Goal: Task Accomplishment & Management: Complete application form

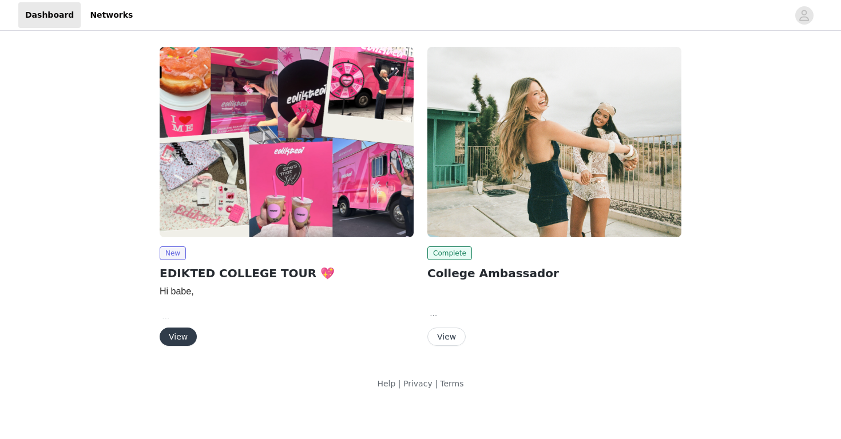
click at [453, 333] on button "View" at bounding box center [446, 337] width 38 height 18
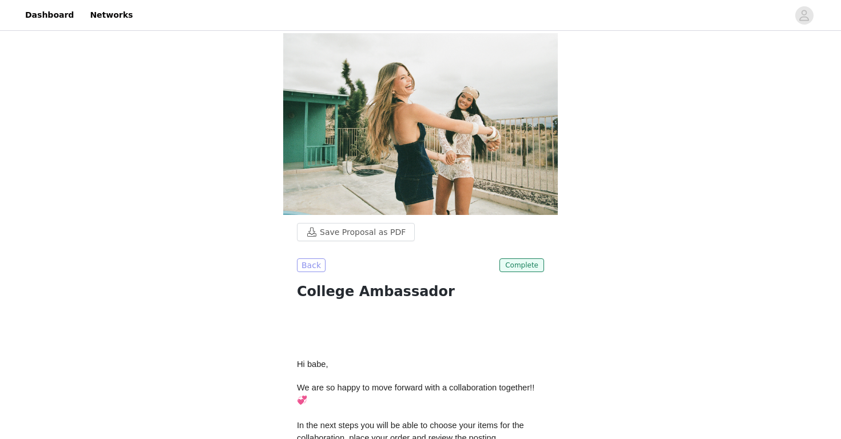
click at [316, 272] on button "Back" at bounding box center [311, 266] width 29 height 14
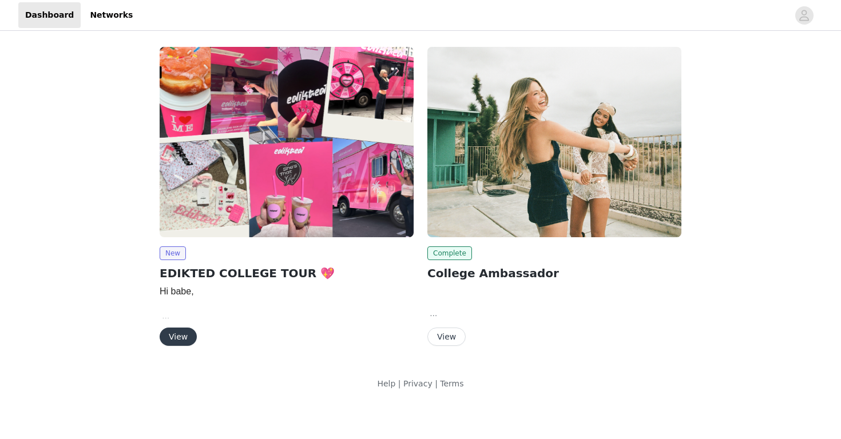
click at [181, 323] on div "New EDIKTED COLLEGE TOUR 💖 Hi babe, We are so happy to move forward with a coll…" at bounding box center [287, 297] width 254 height 100
click at [182, 335] on button "View" at bounding box center [178, 337] width 37 height 18
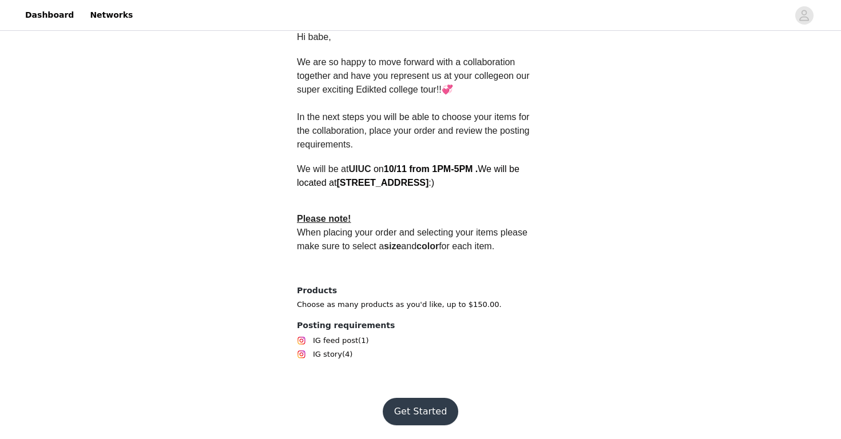
scroll to position [308, 0]
click at [417, 413] on button "Get Started" at bounding box center [421, 411] width 76 height 27
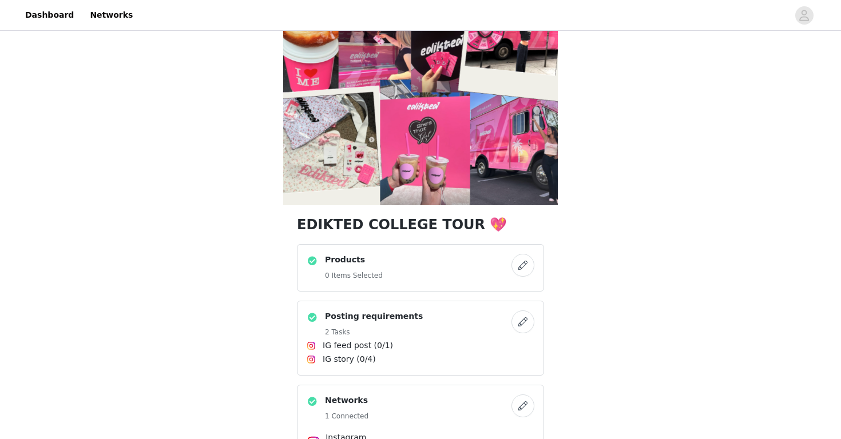
scroll to position [51, 0]
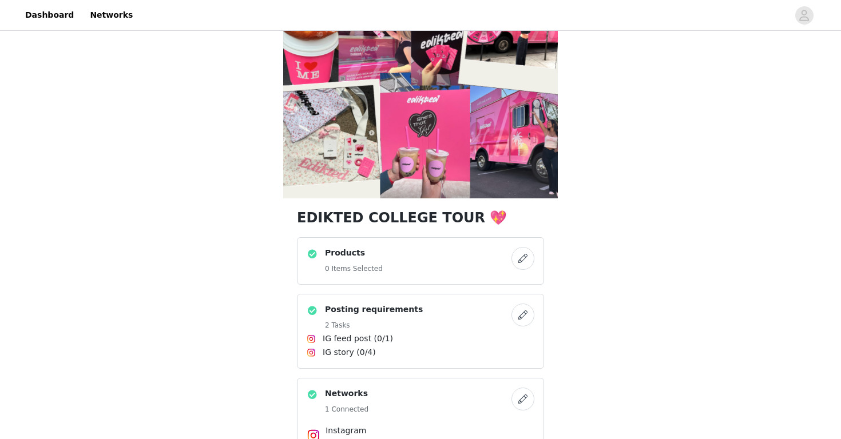
click at [523, 258] on button "button" at bounding box center [522, 258] width 23 height 23
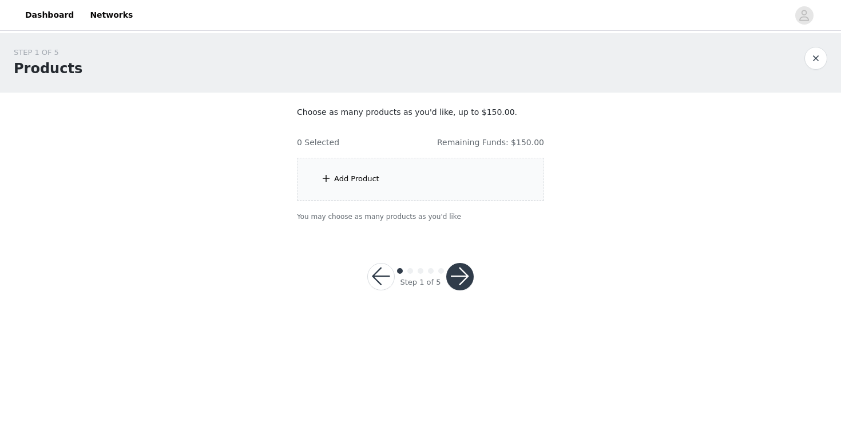
click at [403, 184] on div "Add Product" at bounding box center [420, 179] width 247 height 43
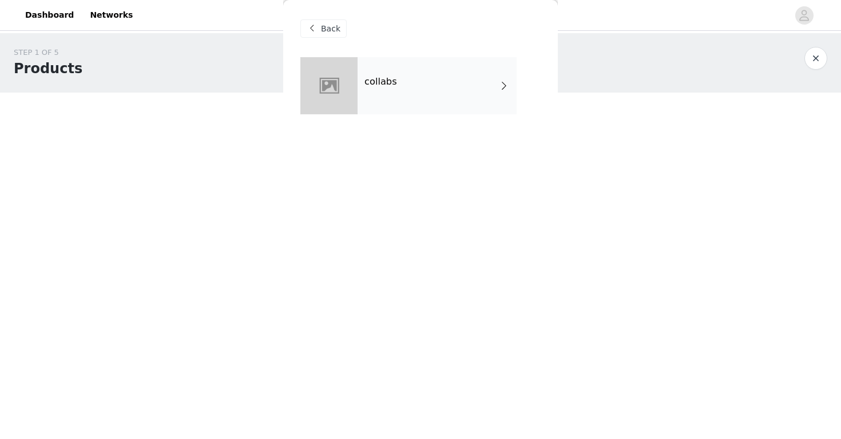
click at [442, 94] on div "collabs" at bounding box center [436, 85] width 159 height 57
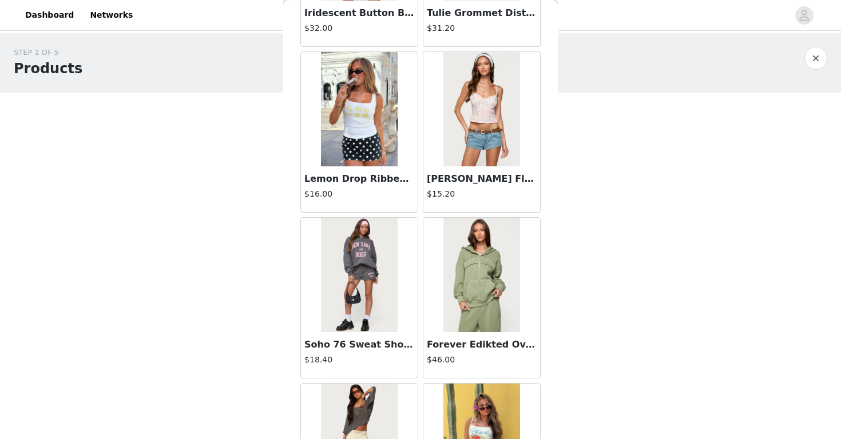
scroll to position [337, 0]
drag, startPoint x: 652, startPoint y: 25, endPoint x: 593, endPoint y: 227, distance: 210.3
click at [593, 227] on div "STEP 1 OF 5 Products Choose as many products as you'd like, up to $150.00. 0 Se…" at bounding box center [420, 134] width 841 height 202
click at [603, 171] on div "STEP 1 OF 5 Products Choose as many products as you'd like, up to $150.00. 0 Se…" at bounding box center [420, 134] width 841 height 202
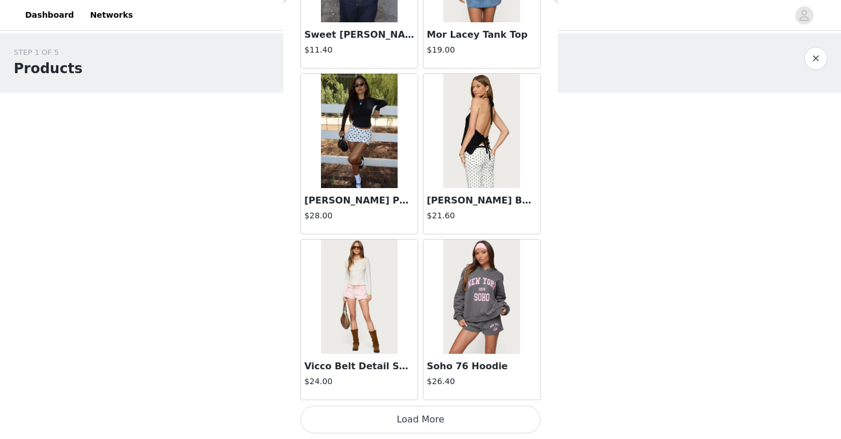
scroll to position [1311, 0]
click at [431, 417] on button "Load More" at bounding box center [420, 419] width 240 height 27
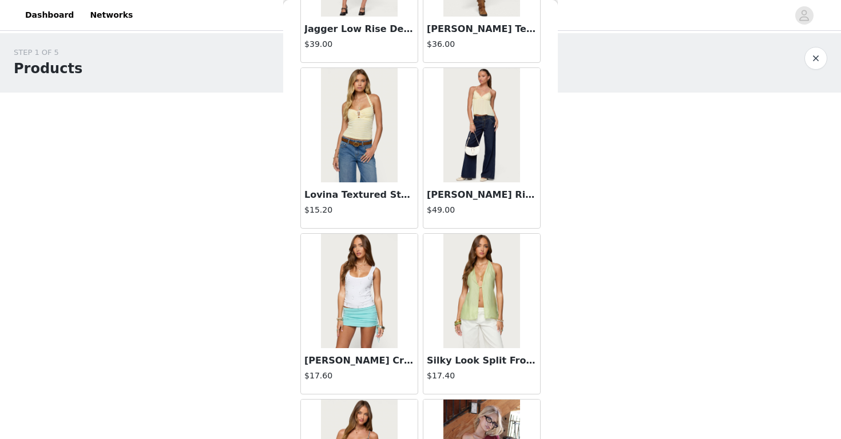
scroll to position [2171, 0]
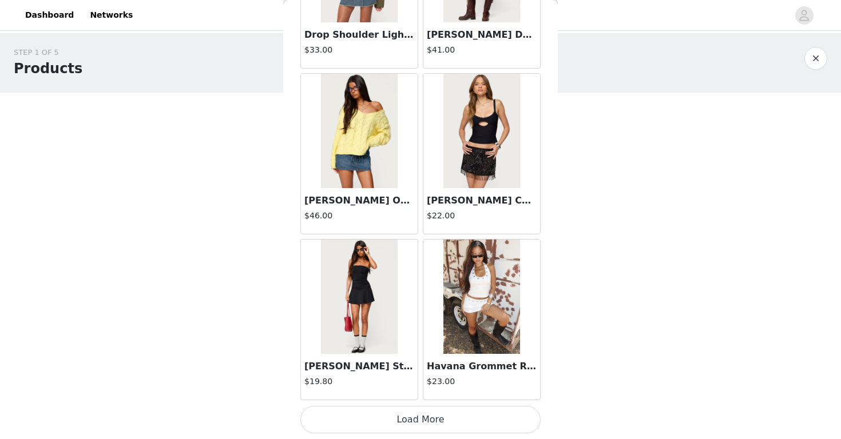
click at [426, 416] on button "Load More" at bounding box center [420, 419] width 240 height 27
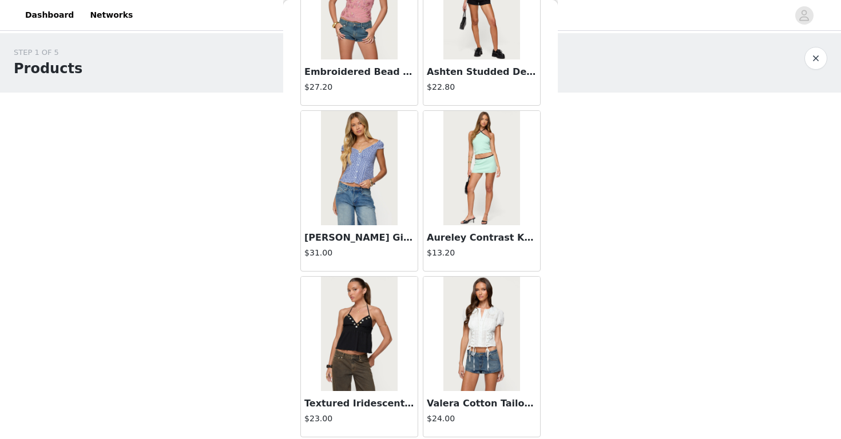
scroll to position [4428, 0]
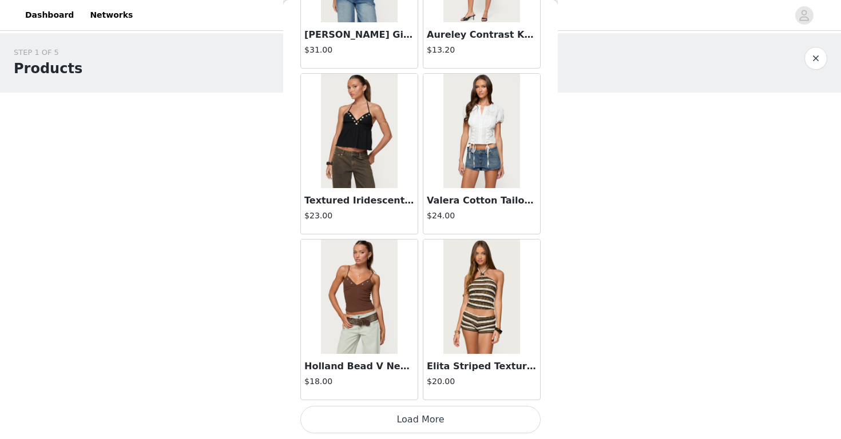
click at [430, 420] on button "Load More" at bounding box center [420, 419] width 240 height 27
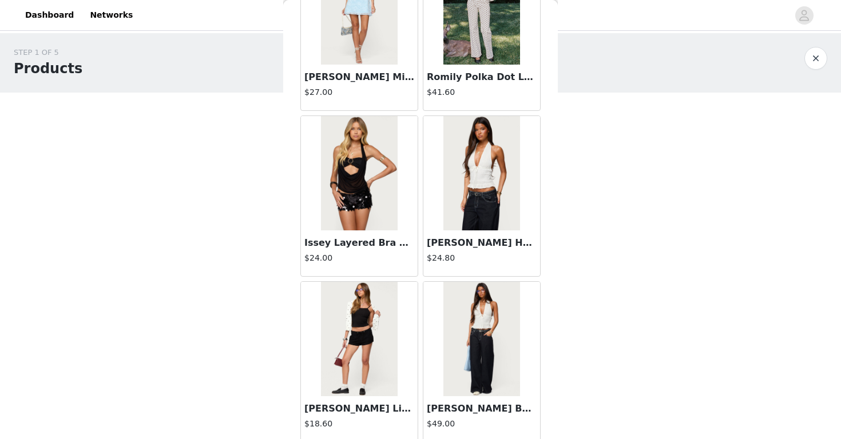
scroll to position [5641, 0]
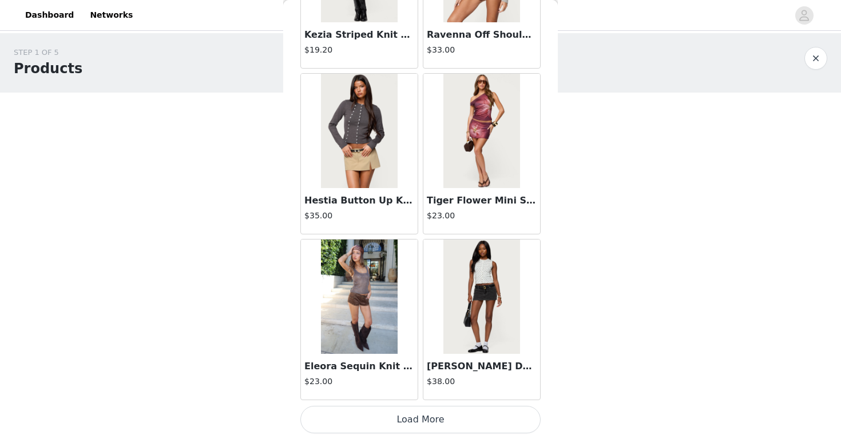
click at [407, 421] on button "Load More" at bounding box center [420, 419] width 240 height 27
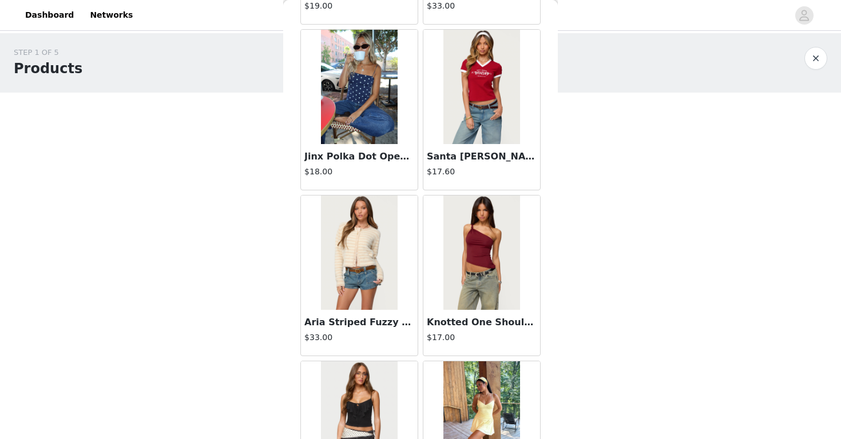
scroll to position [7494, 0]
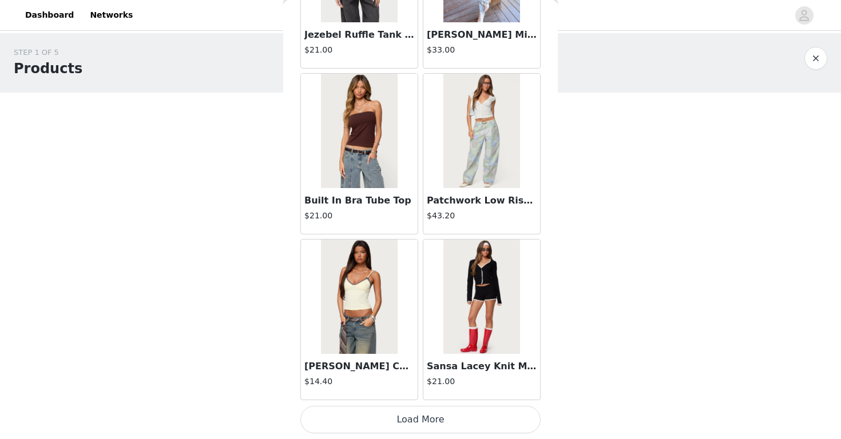
click at [397, 427] on button "Load More" at bounding box center [420, 419] width 240 height 27
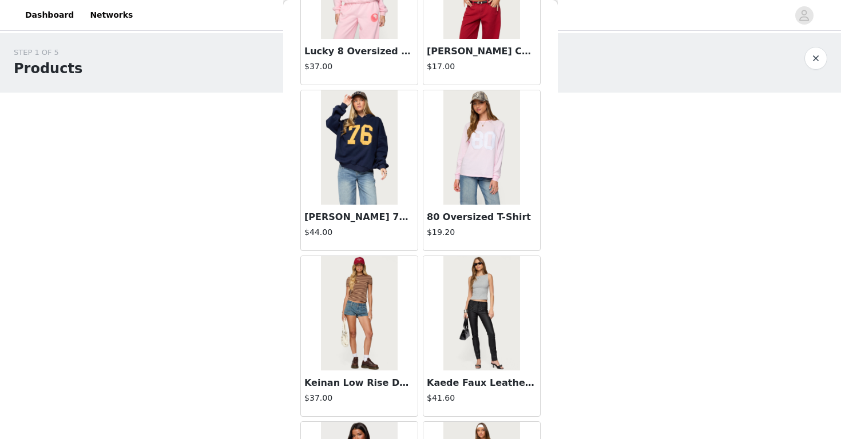
scroll to position [9262, 0]
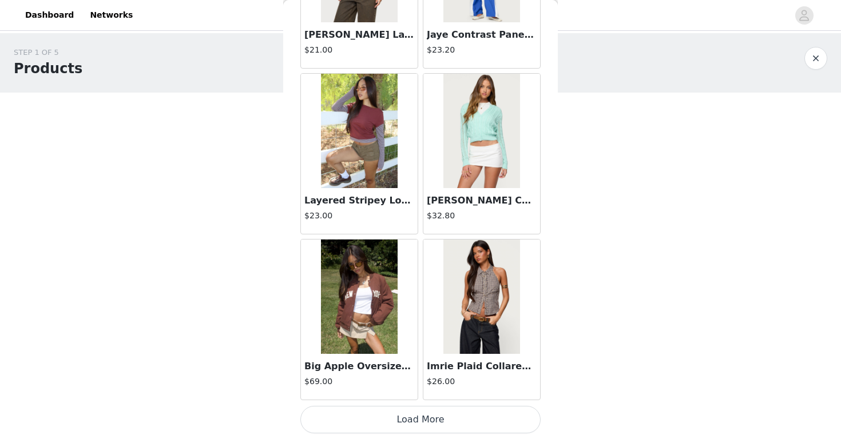
click at [411, 415] on button "Load More" at bounding box center [420, 419] width 240 height 27
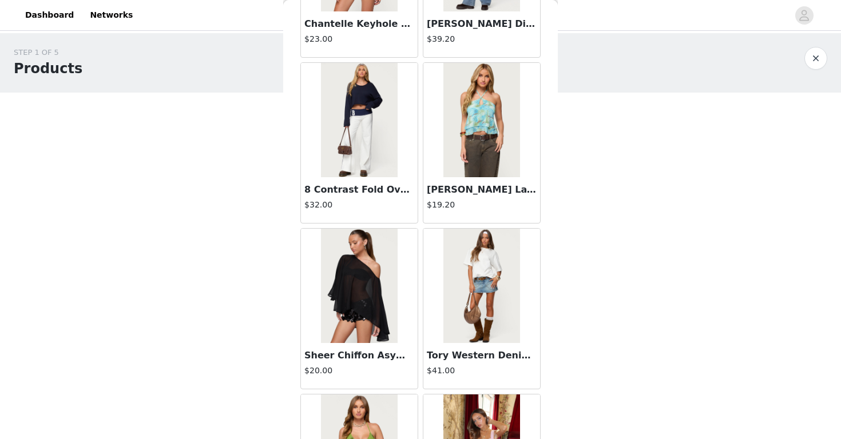
scroll to position [11049, 0]
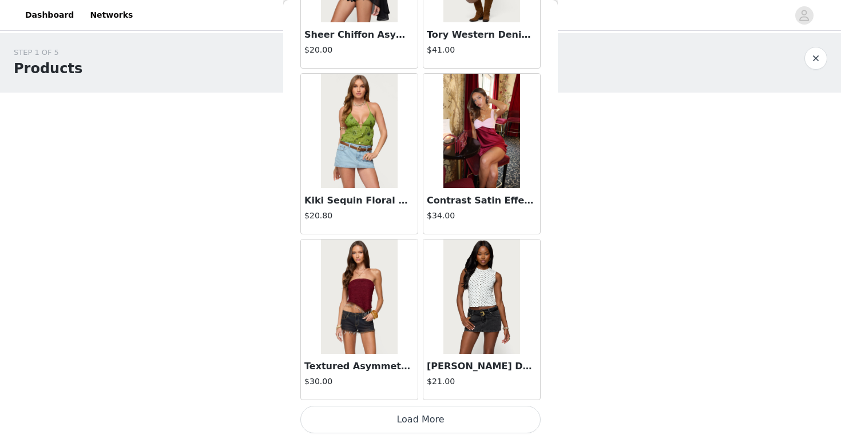
click at [402, 414] on button "Load More" at bounding box center [420, 419] width 240 height 27
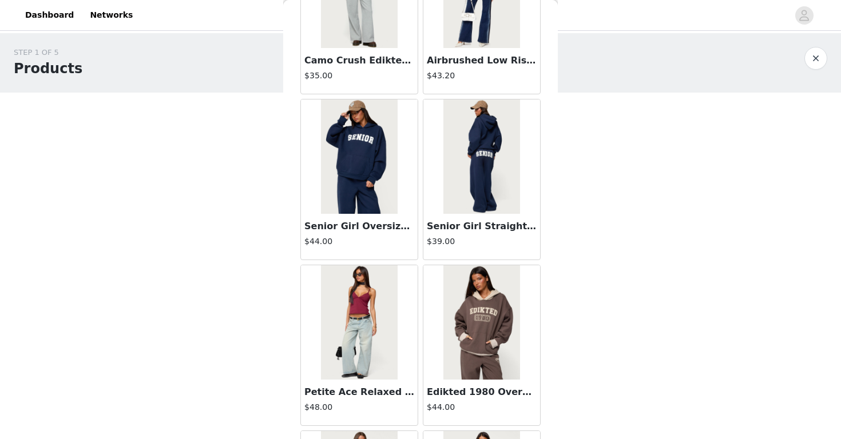
scroll to position [12663, 0]
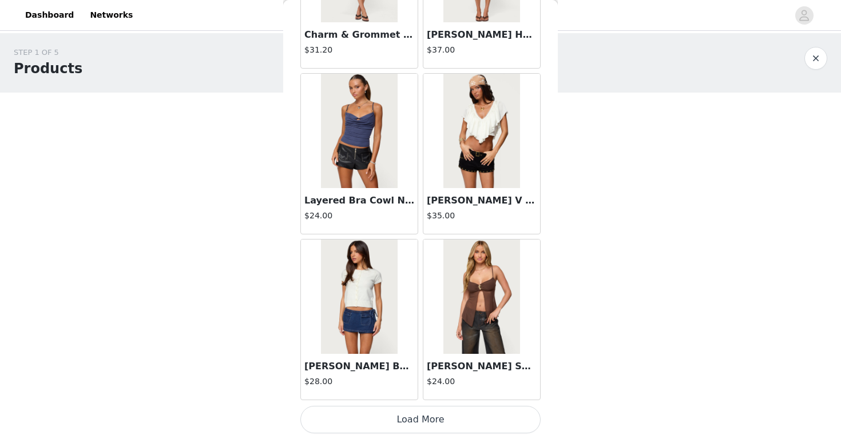
click at [410, 424] on button "Load More" at bounding box center [420, 419] width 240 height 27
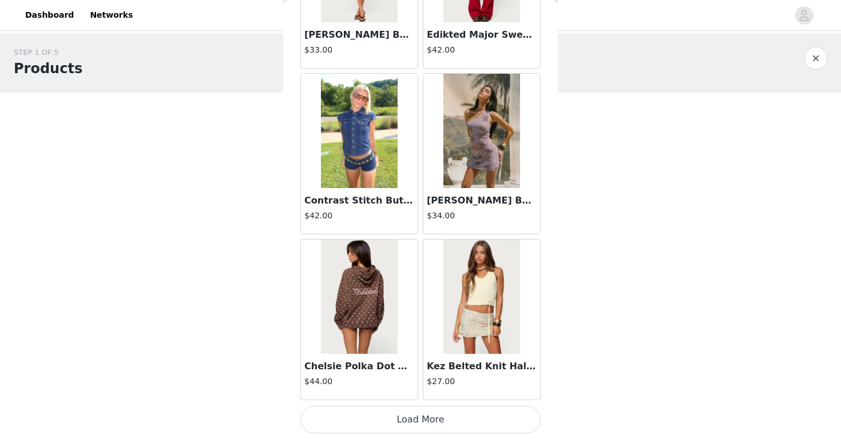
scroll to position [14581, 0]
click at [437, 423] on button "Load More" at bounding box center [420, 419] width 240 height 27
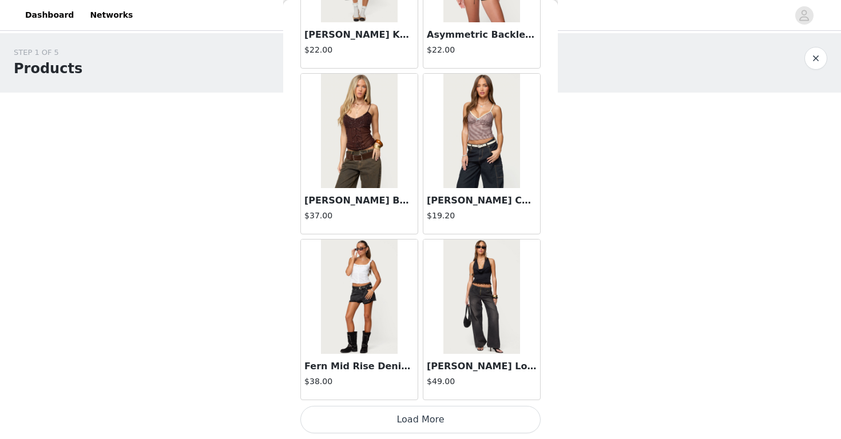
scroll to position [16240, 0]
click at [439, 414] on button "Load More" at bounding box center [420, 419] width 240 height 27
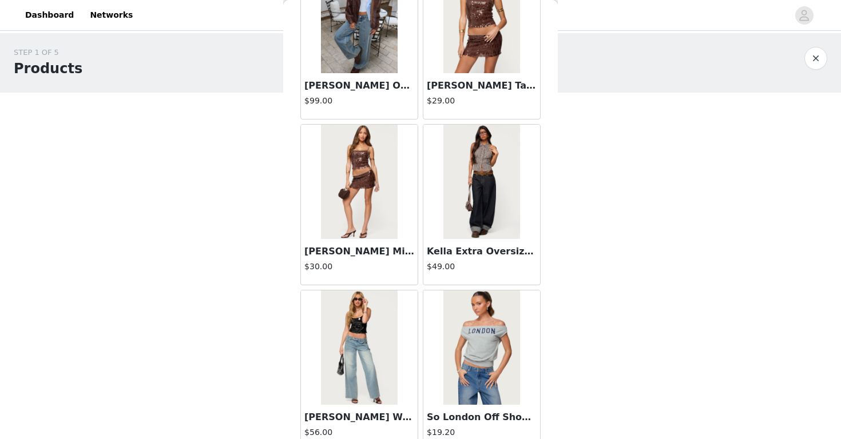
scroll to position [17848, 0]
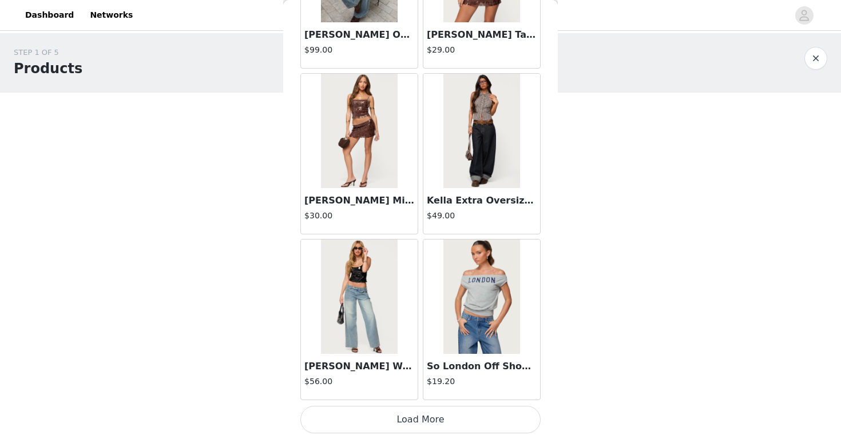
click at [440, 422] on button "Load More" at bounding box center [420, 419] width 240 height 27
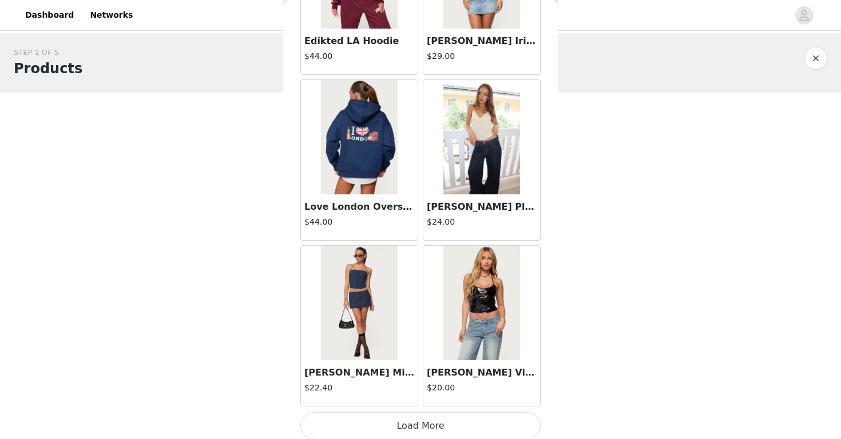
scroll to position [19552, 0]
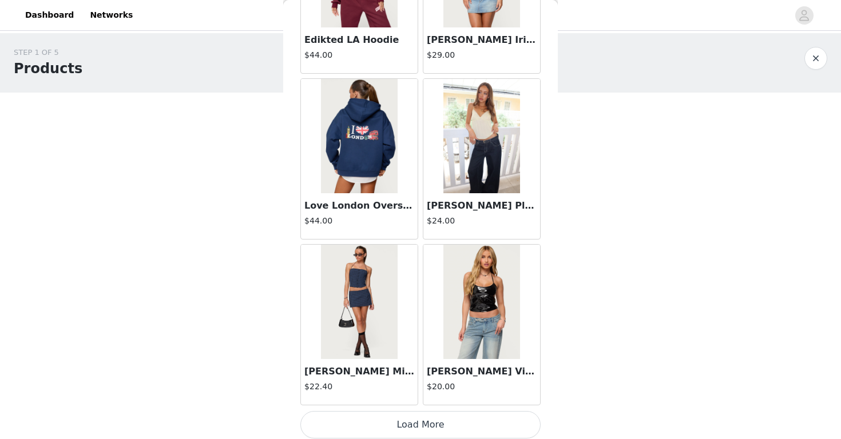
click at [448, 427] on button "Load More" at bounding box center [420, 424] width 240 height 27
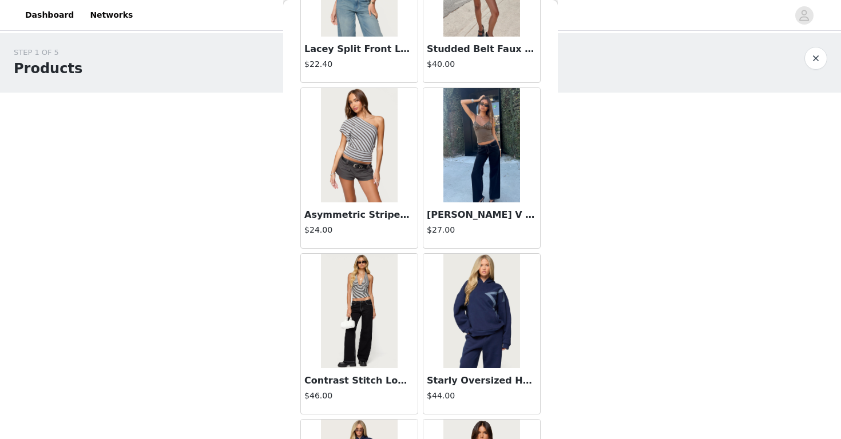
scroll to position [20360, 0]
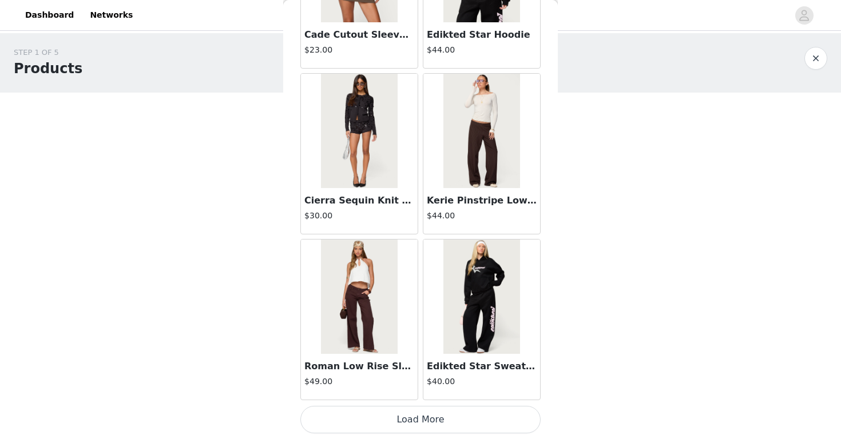
click at [456, 412] on button "Load More" at bounding box center [420, 419] width 240 height 27
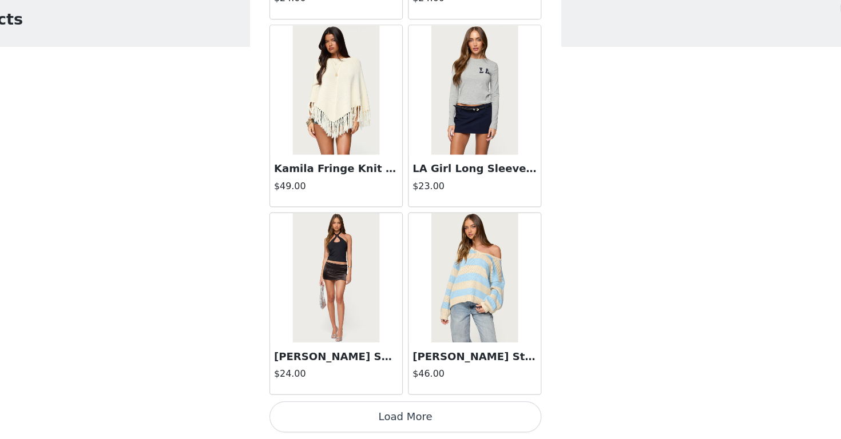
scroll to position [0, 0]
click at [311, 406] on button "Load More" at bounding box center [420, 419] width 240 height 27
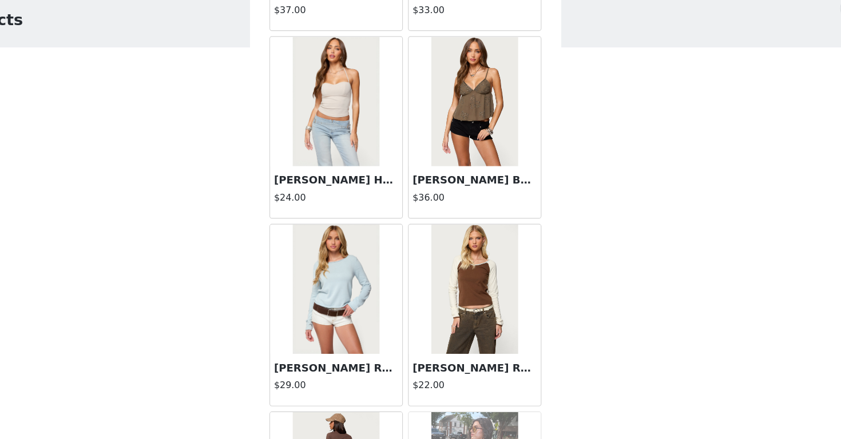
scroll to position [24044, 0]
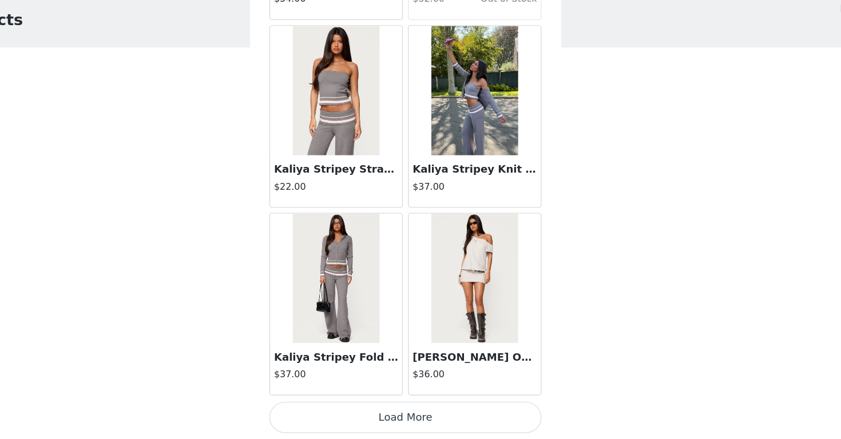
click at [330, 406] on button "Load More" at bounding box center [420, 419] width 240 height 27
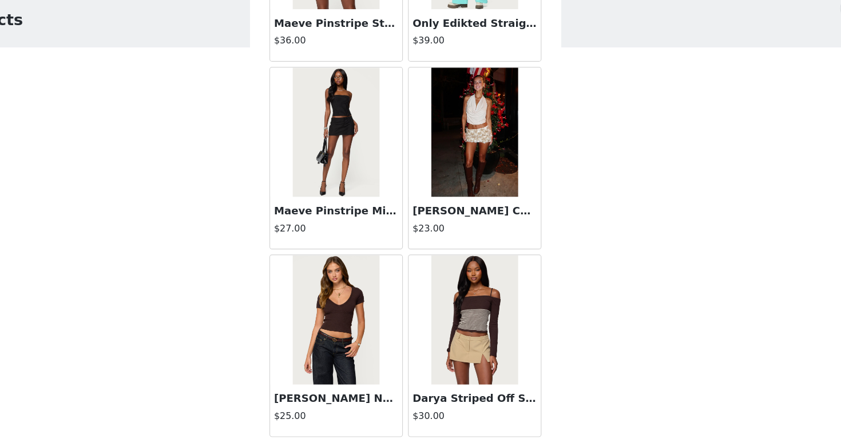
scroll to position [25008, 0]
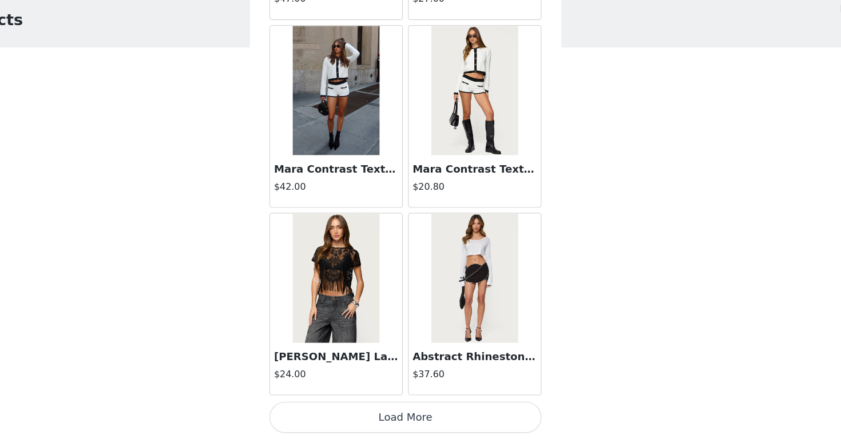
click at [332, 406] on button "Load More" at bounding box center [420, 419] width 240 height 27
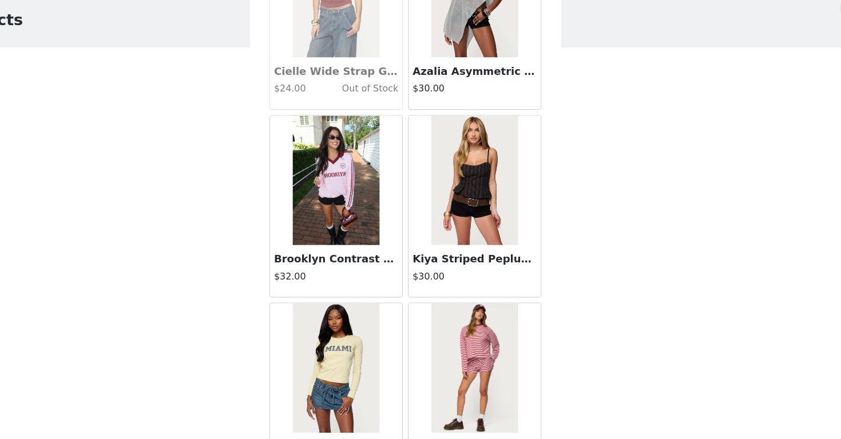
scroll to position [26779, 0]
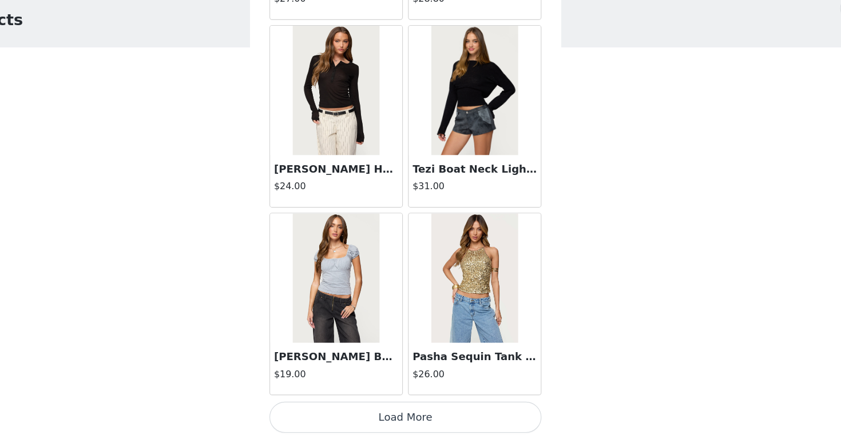
click at [353, 406] on button "Load More" at bounding box center [420, 419] width 240 height 27
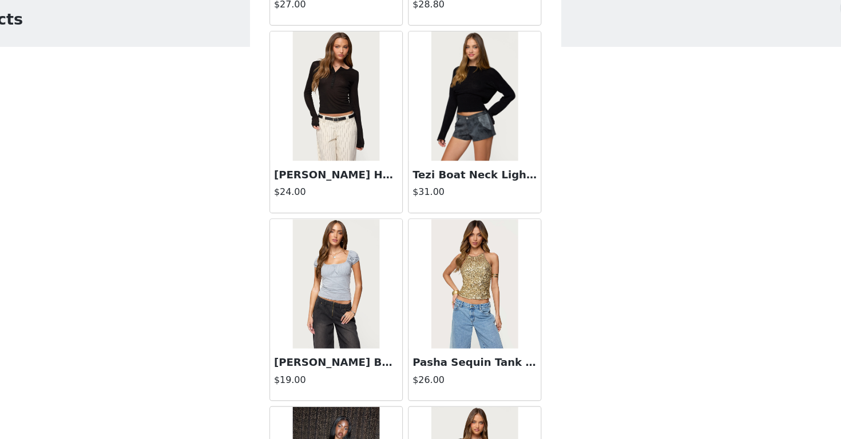
scroll to position [0, 0]
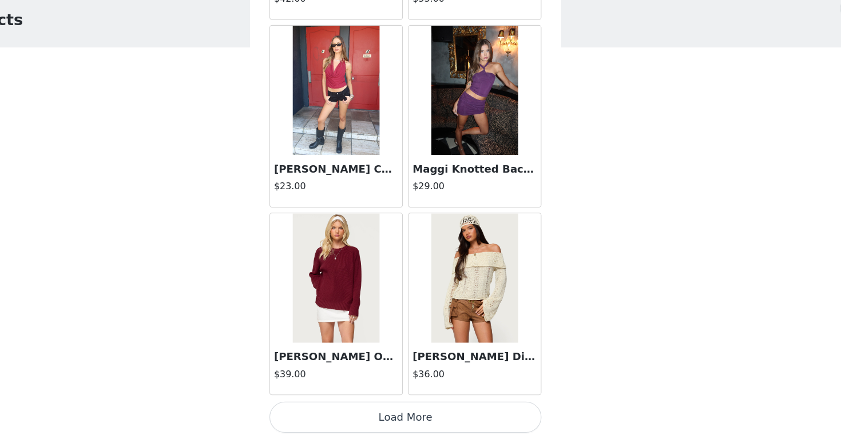
click at [364, 406] on button "Load More" at bounding box center [420, 419] width 240 height 27
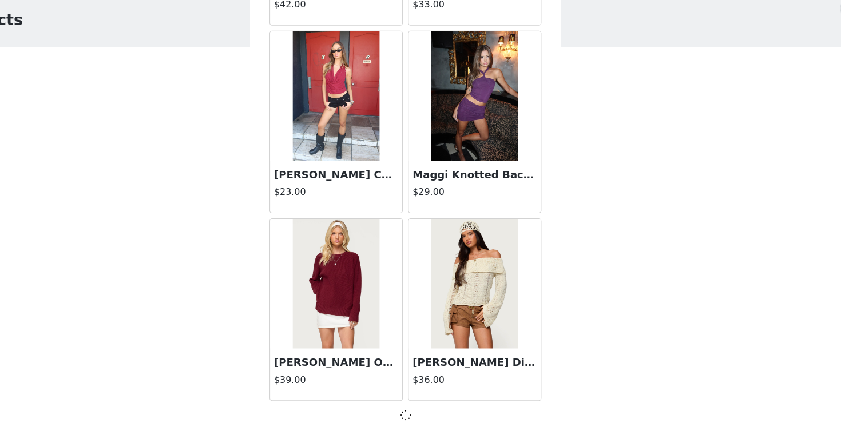
scroll to position [29505, 0]
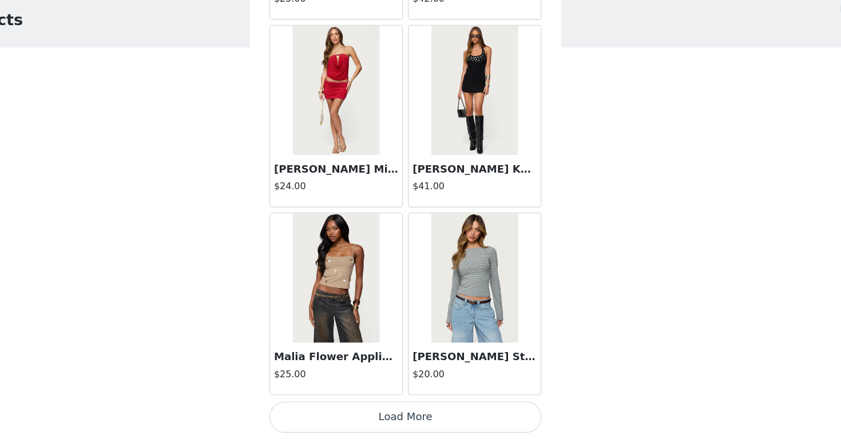
click at [352, 406] on button "Load More" at bounding box center [420, 419] width 240 height 27
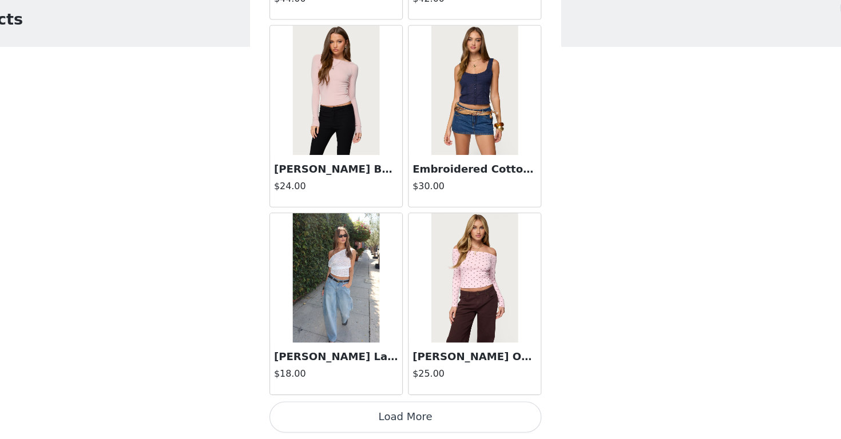
scroll to position [0, 0]
click at [360, 406] on button "Load More" at bounding box center [420, 419] width 240 height 27
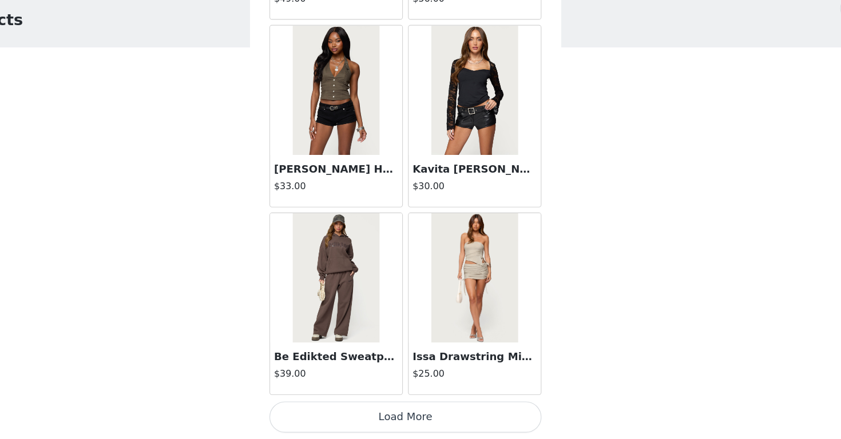
scroll to position [34487, 0]
click at [356, 406] on button "Load More" at bounding box center [420, 419] width 240 height 27
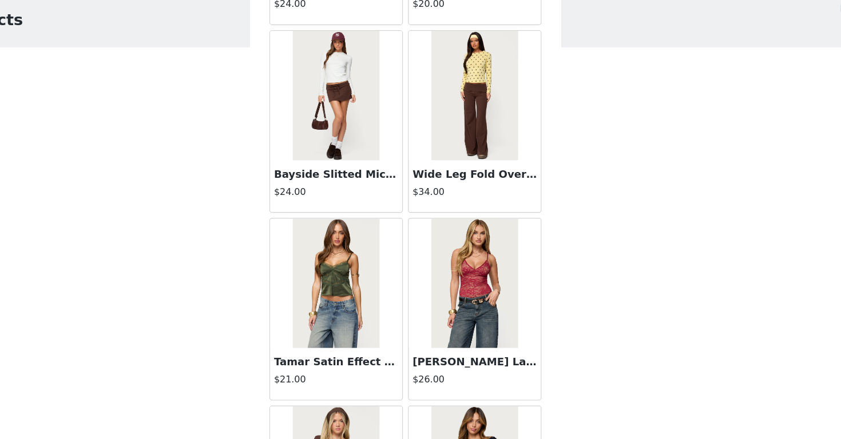
scroll to position [35532, 0]
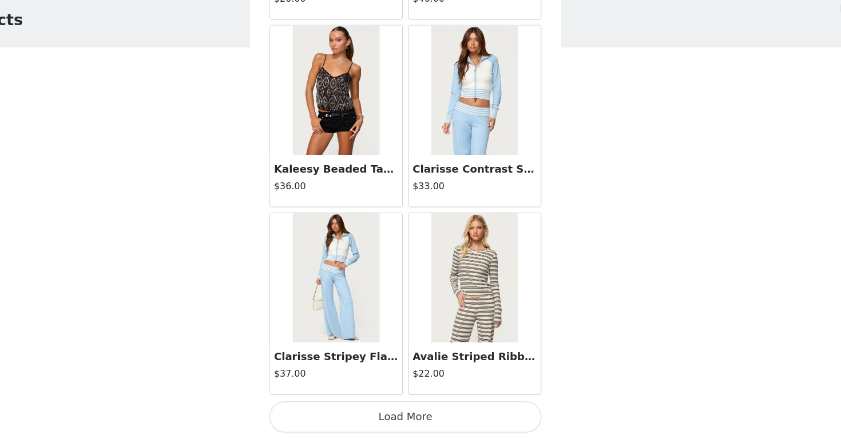
click at [357, 406] on button "Load More" at bounding box center [420, 419] width 240 height 27
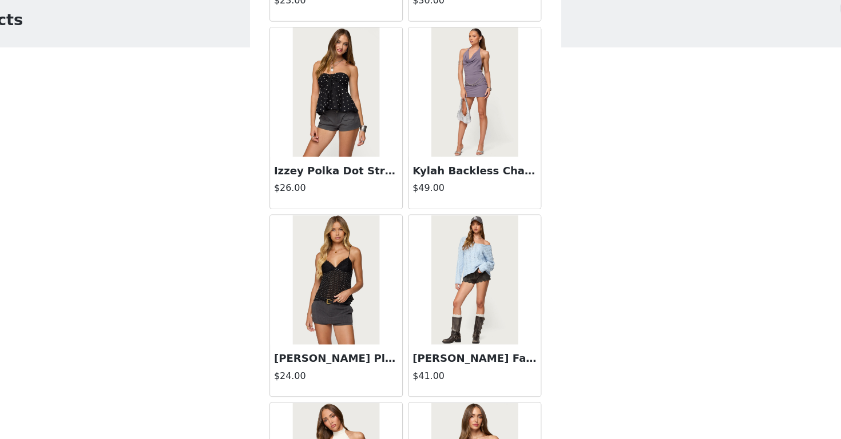
scroll to position [36979, 0]
